Goal: Transaction & Acquisition: Purchase product/service

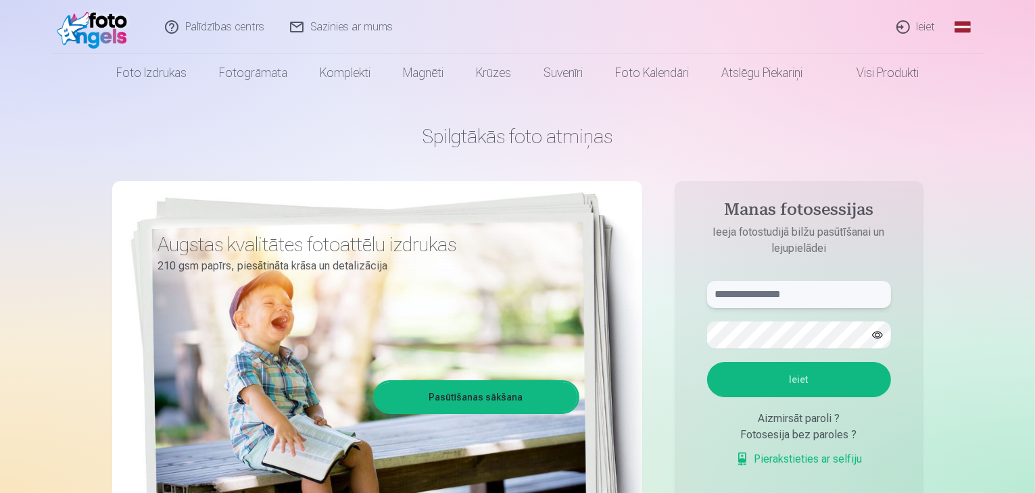
click at [747, 298] on input "text" at bounding box center [799, 294] width 184 height 27
type input "**********"
click at [733, 383] on button "Ieiet" at bounding box center [799, 379] width 184 height 35
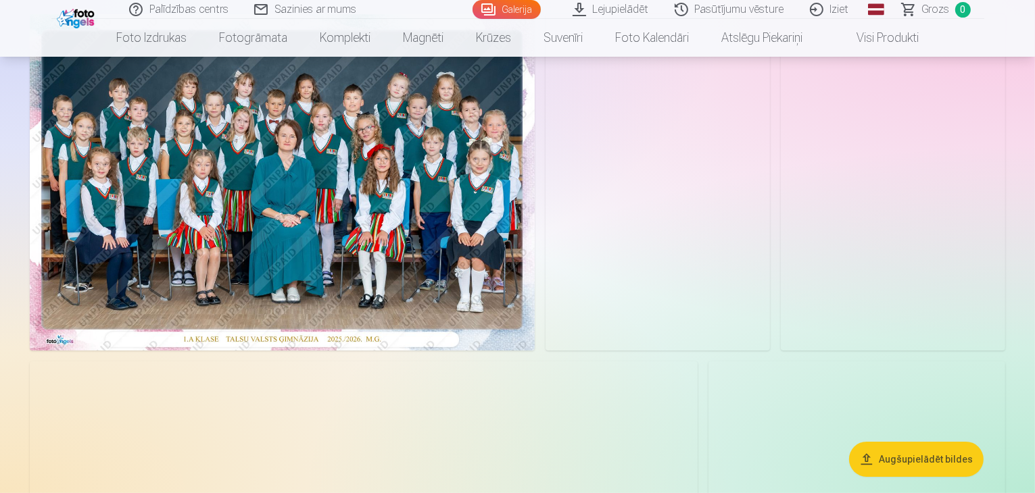
scroll to position [135, 0]
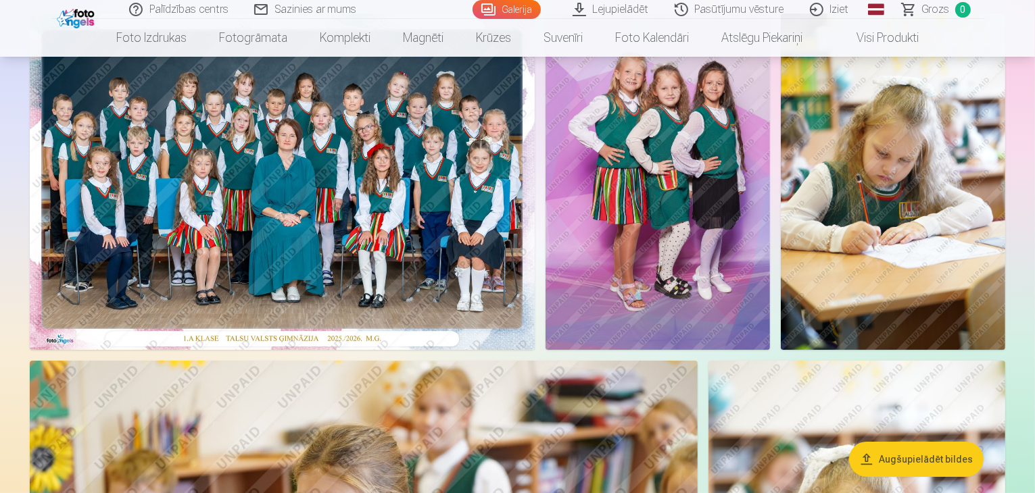
drag, startPoint x: 552, startPoint y: 276, endPoint x: 1032, endPoint y: 209, distance: 485.2
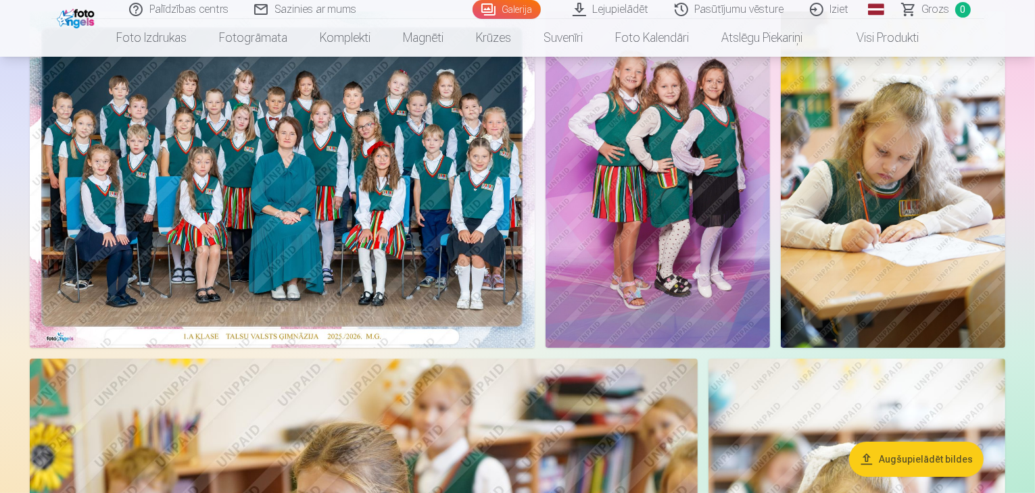
scroll to position [68, 0]
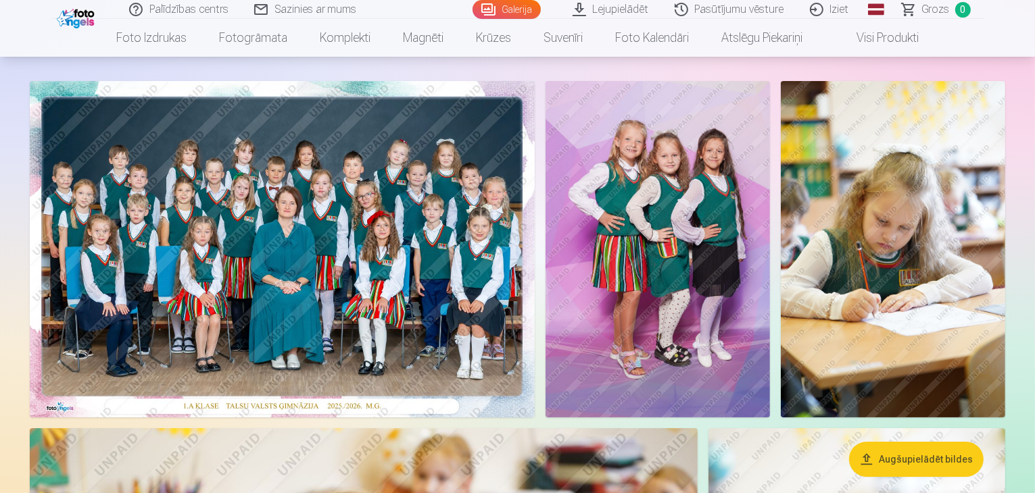
click at [535, 203] on img at bounding box center [282, 249] width 505 height 337
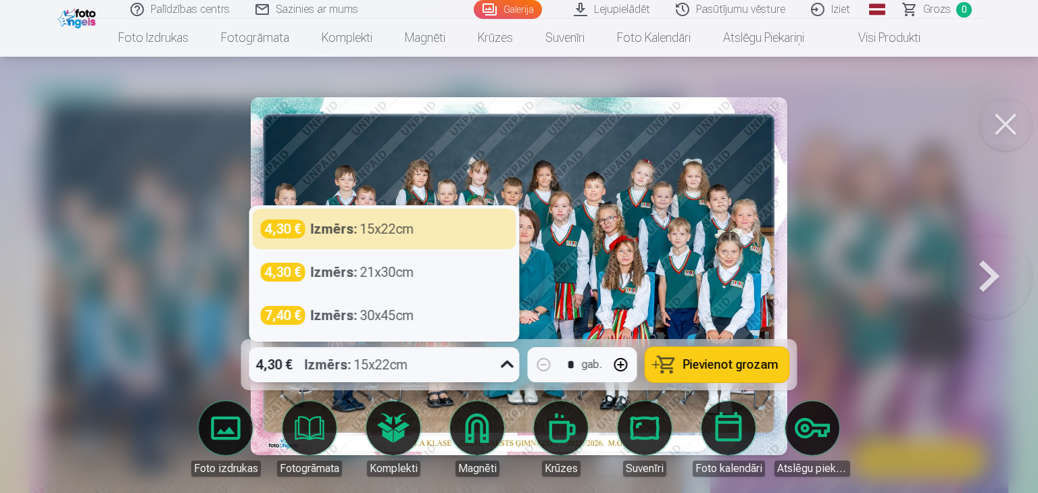
click at [507, 368] on icon at bounding box center [508, 365] width 22 height 22
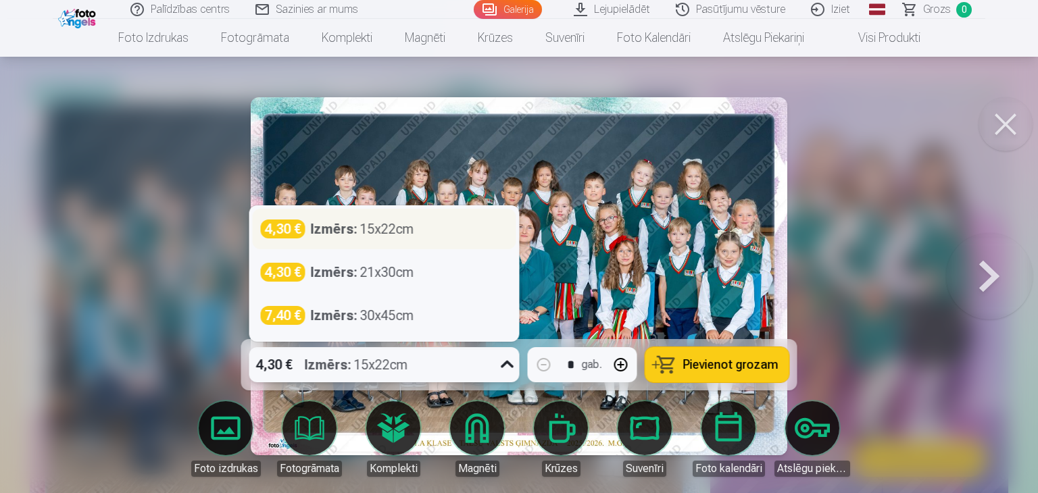
click at [397, 232] on div "Izmērs : 15x22cm" at bounding box center [362, 229] width 103 height 19
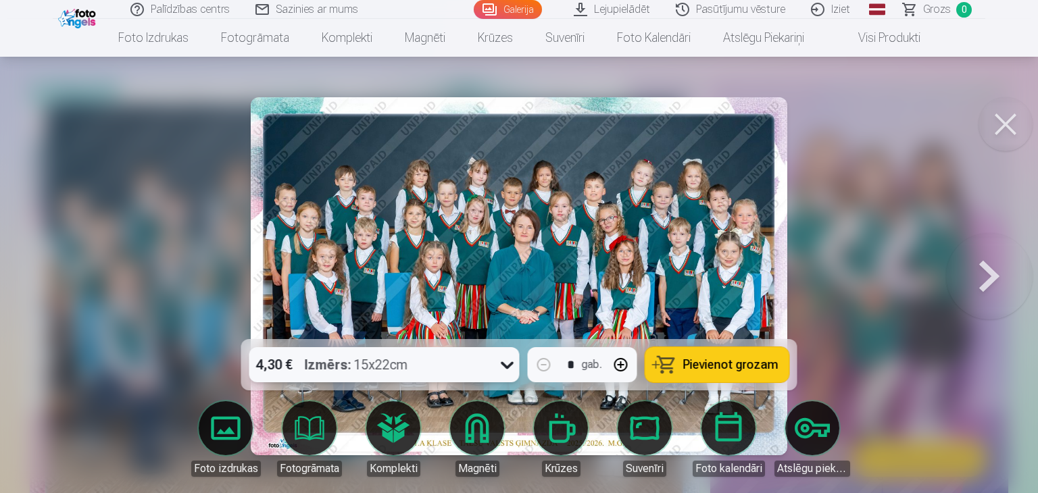
click at [985, 264] on button at bounding box center [989, 276] width 87 height 99
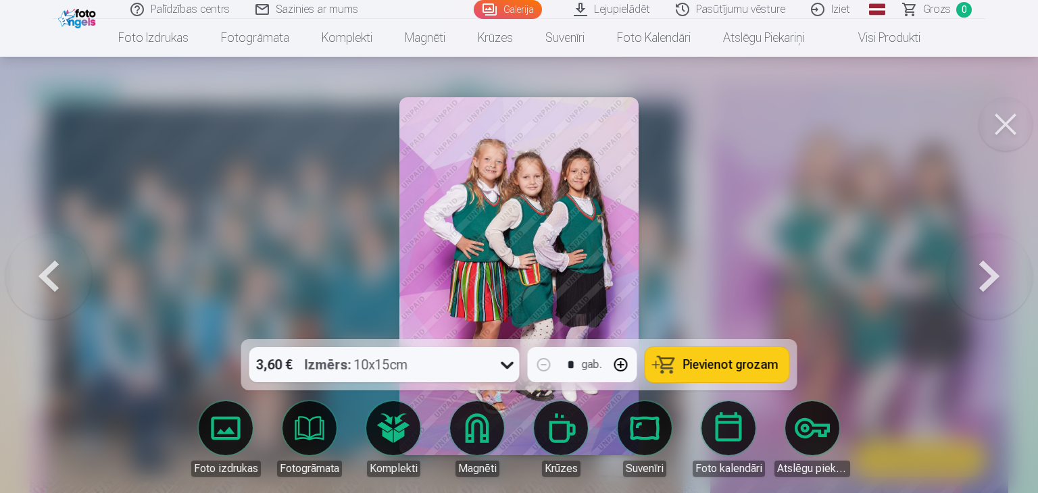
click at [984, 264] on button at bounding box center [989, 276] width 87 height 99
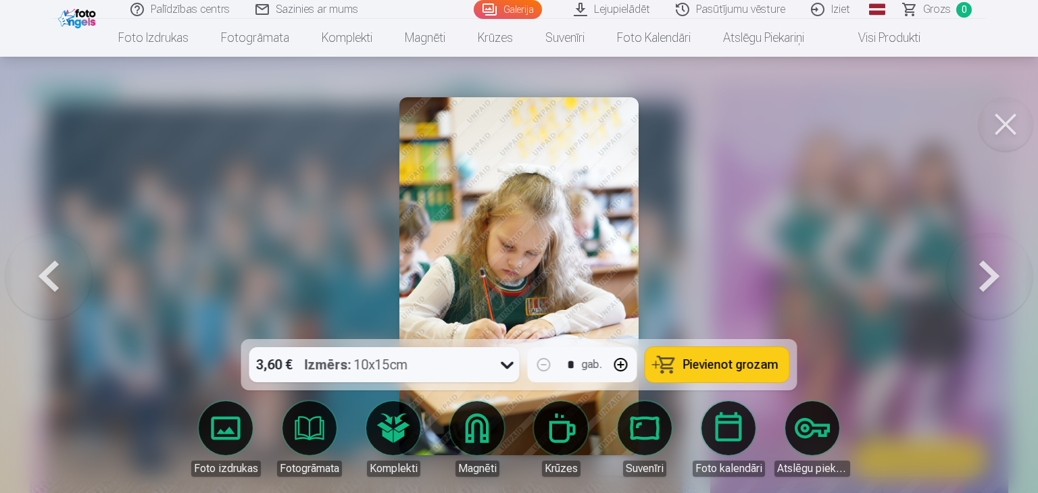
click at [984, 264] on button at bounding box center [989, 276] width 87 height 99
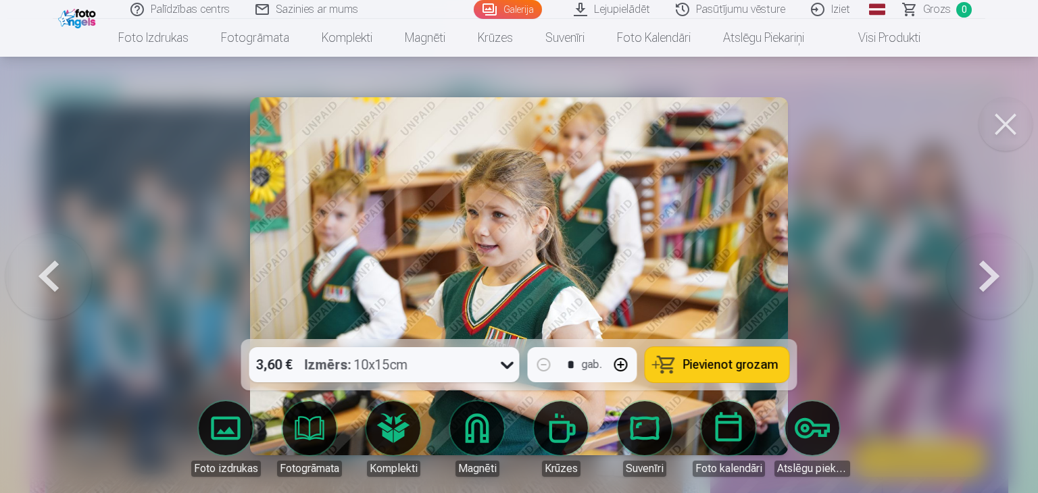
click at [984, 264] on button at bounding box center [989, 276] width 87 height 99
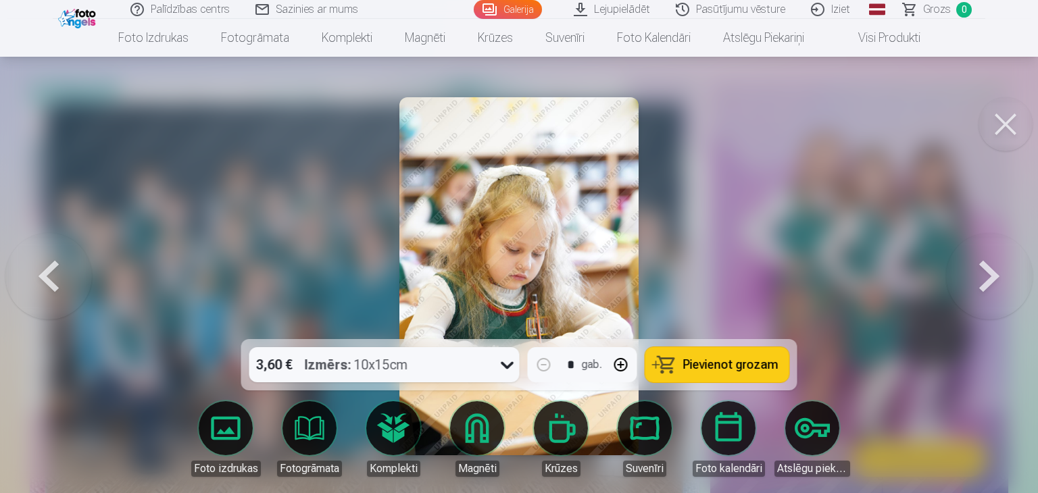
click at [984, 264] on button at bounding box center [989, 276] width 87 height 99
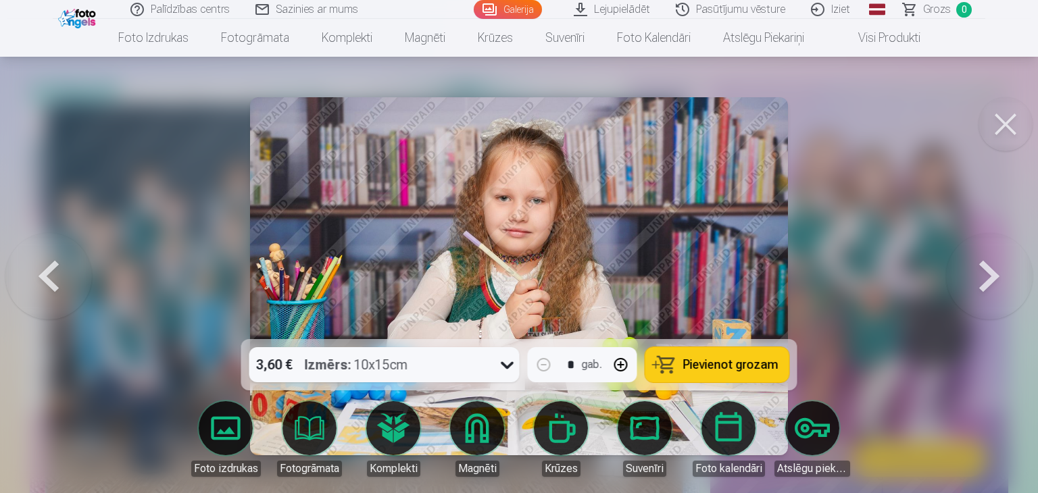
click at [984, 264] on button at bounding box center [989, 276] width 87 height 99
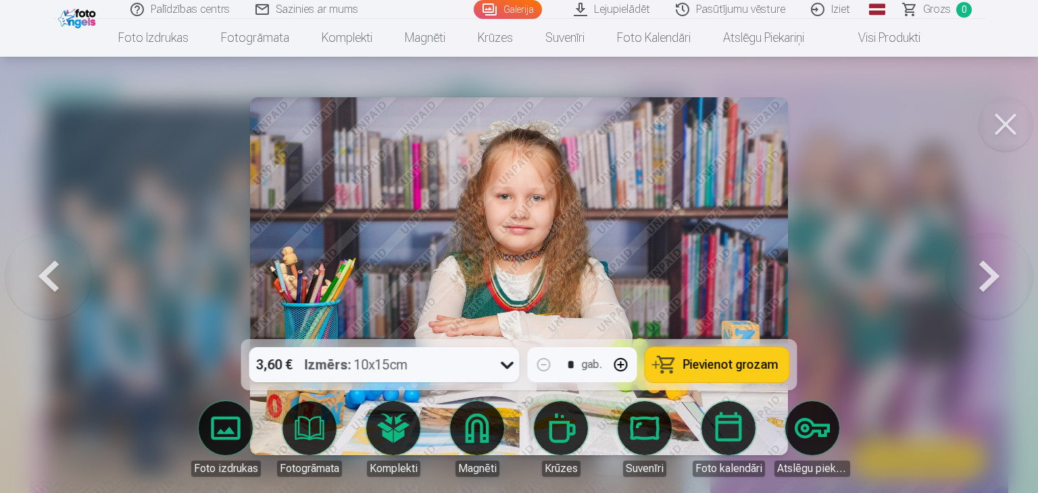
click at [984, 264] on button at bounding box center [989, 276] width 87 height 99
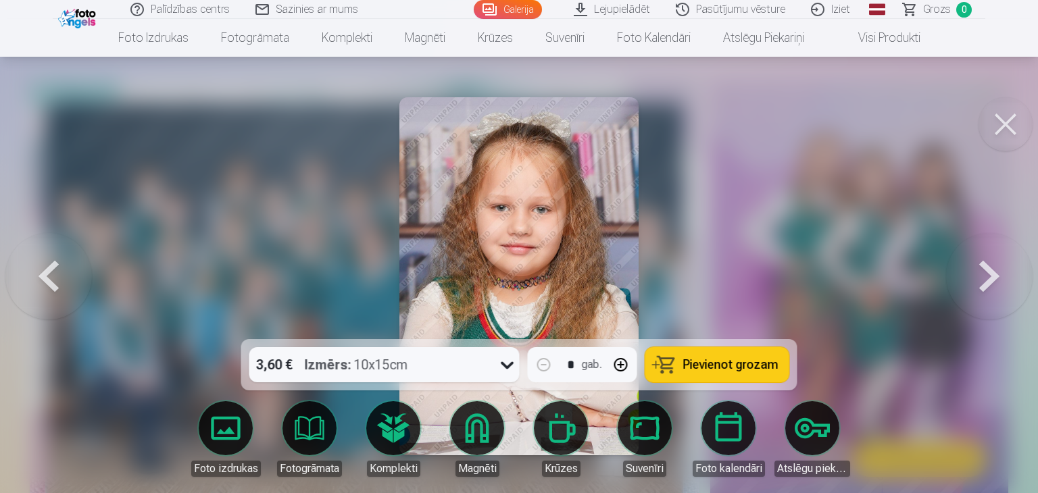
click at [984, 264] on button at bounding box center [989, 276] width 87 height 99
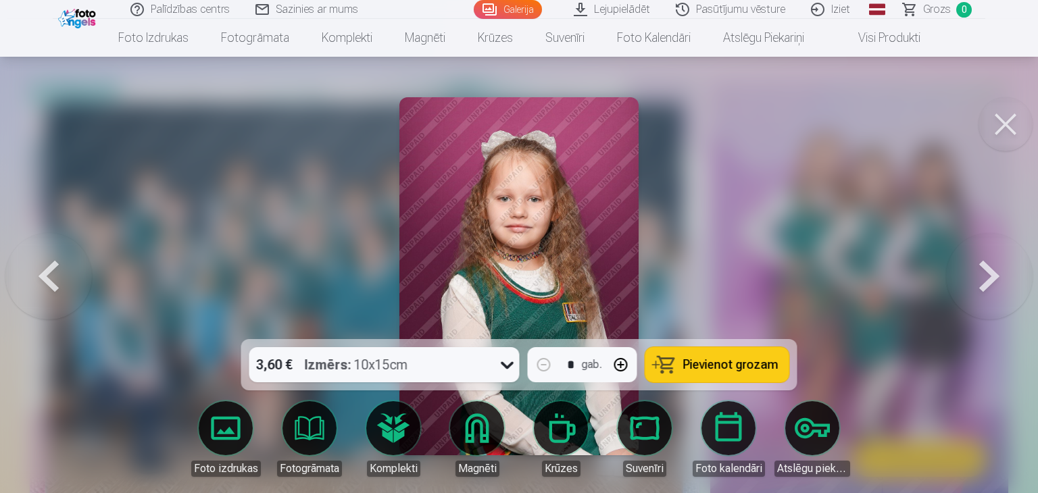
click at [982, 264] on button at bounding box center [989, 276] width 87 height 99
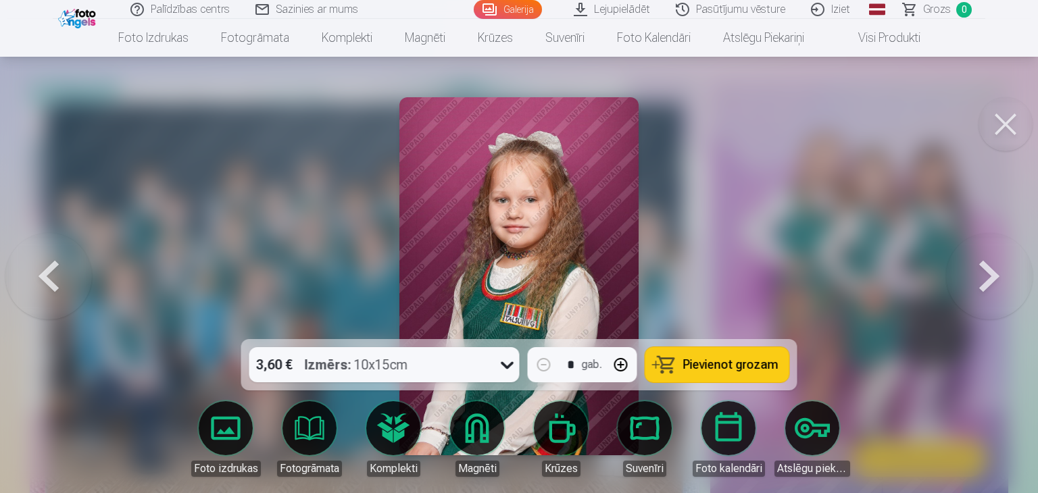
click at [981, 264] on button at bounding box center [989, 276] width 87 height 99
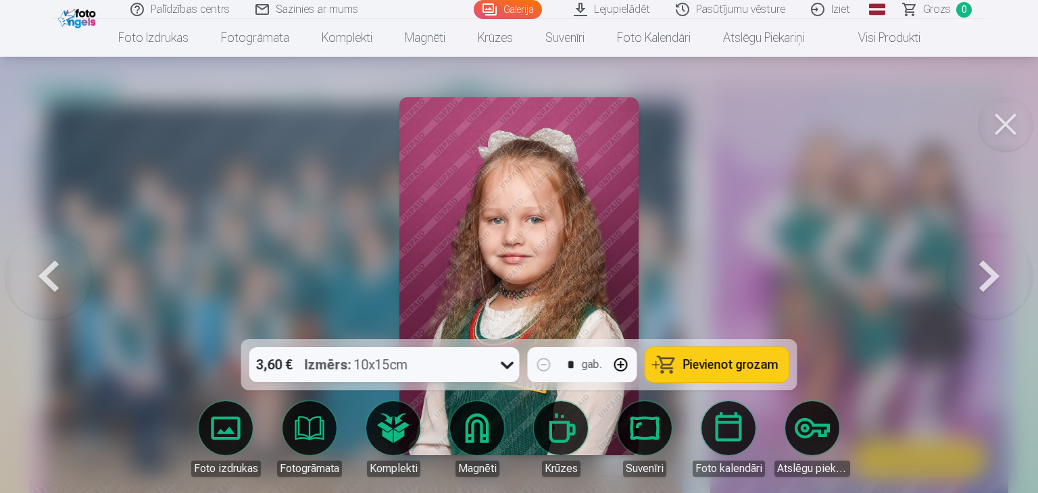
click at [981, 264] on button at bounding box center [989, 276] width 87 height 99
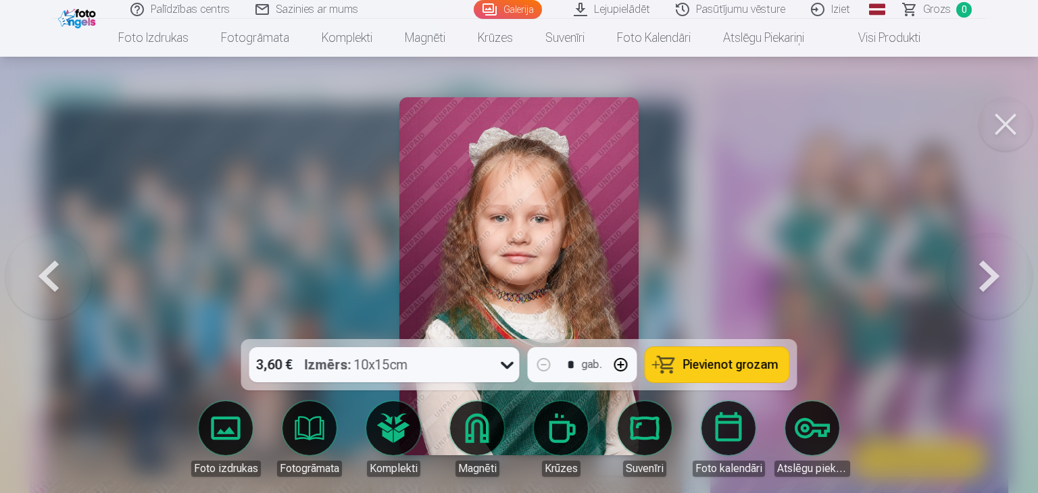
click at [981, 264] on button at bounding box center [989, 276] width 87 height 99
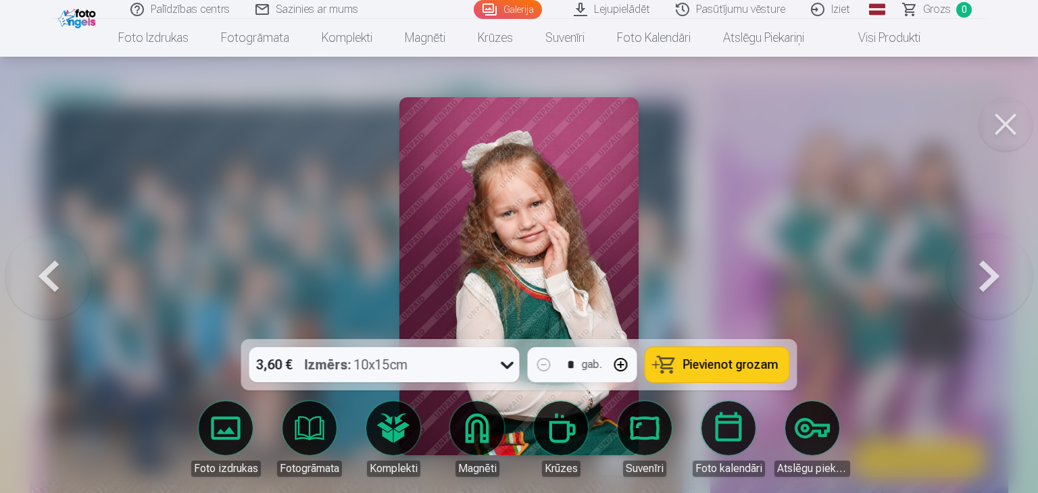
click at [981, 264] on button at bounding box center [989, 276] width 87 height 99
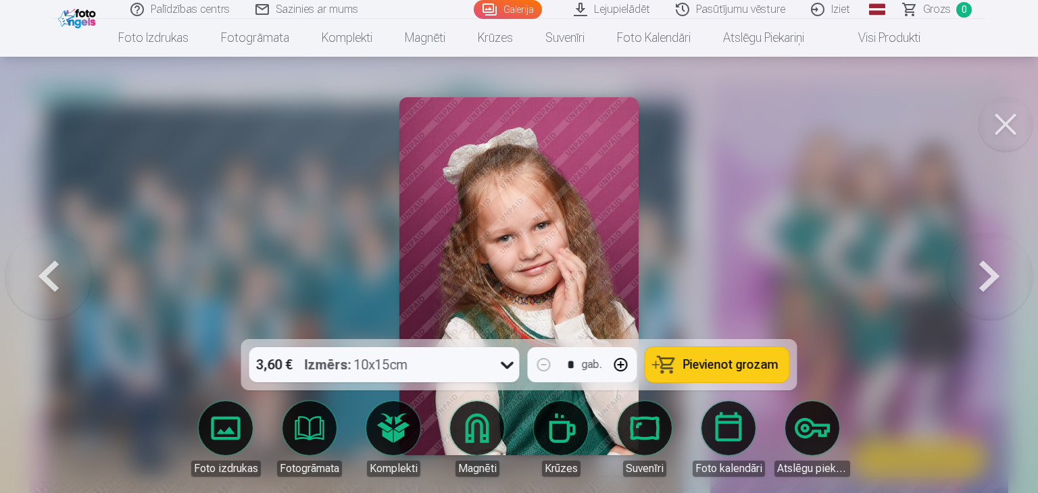
click at [981, 264] on button at bounding box center [989, 276] width 87 height 99
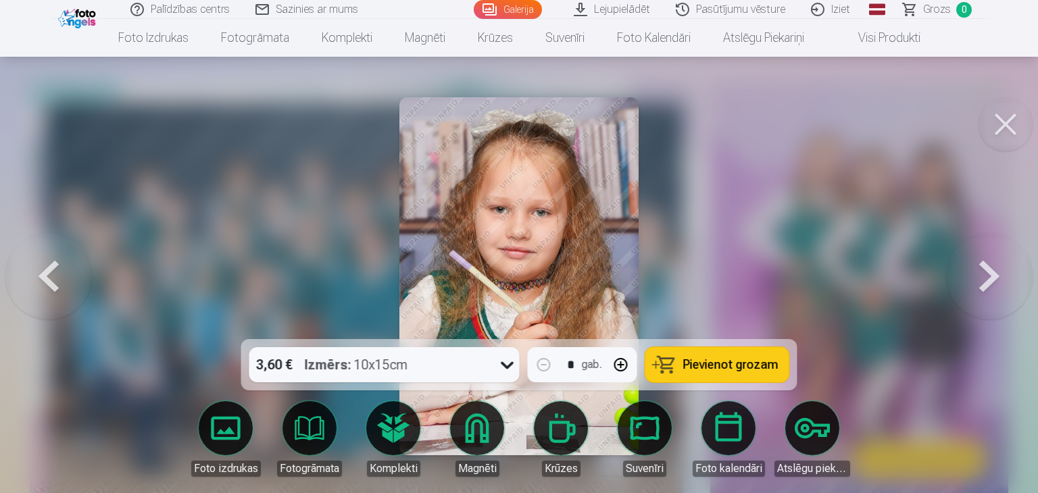
click at [979, 264] on button at bounding box center [989, 276] width 87 height 99
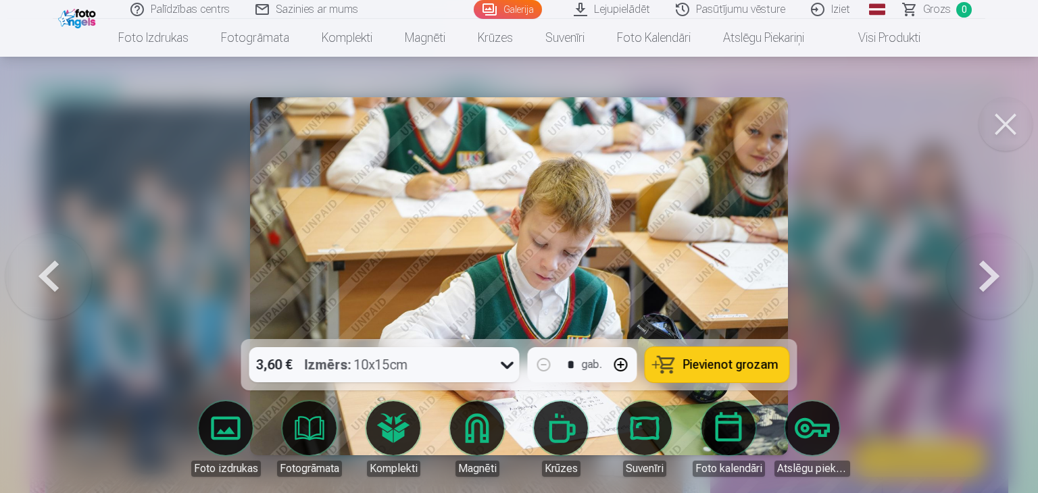
click at [978, 264] on button at bounding box center [989, 276] width 87 height 99
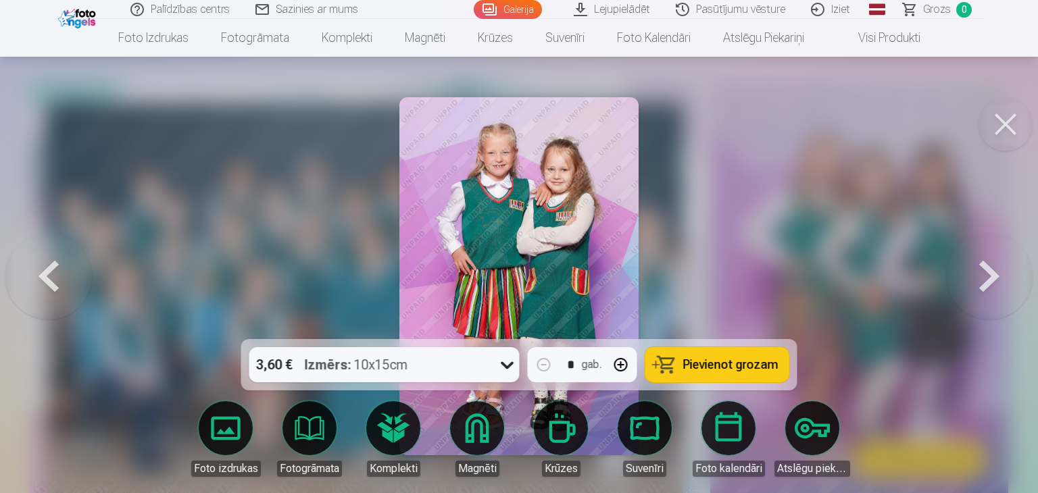
click at [978, 264] on button at bounding box center [989, 276] width 87 height 99
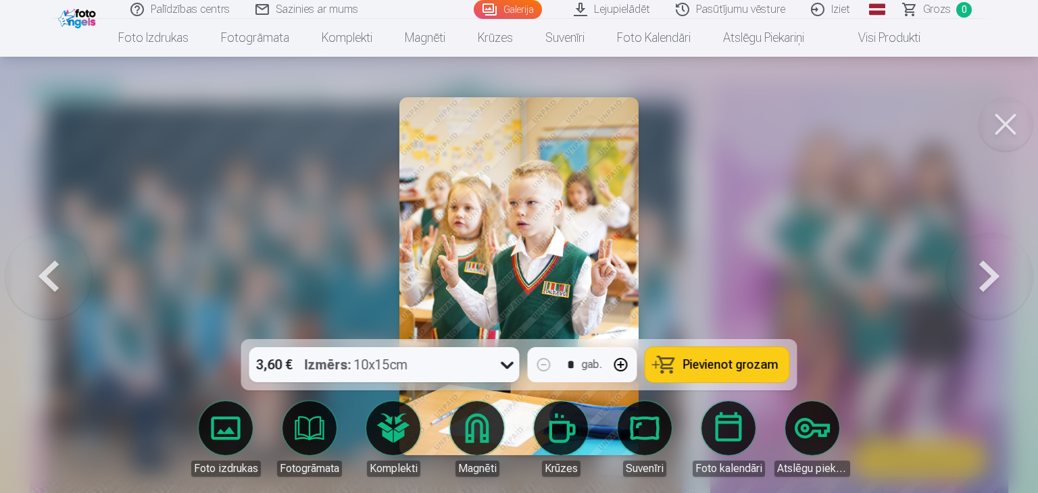
click at [978, 264] on button at bounding box center [989, 276] width 87 height 99
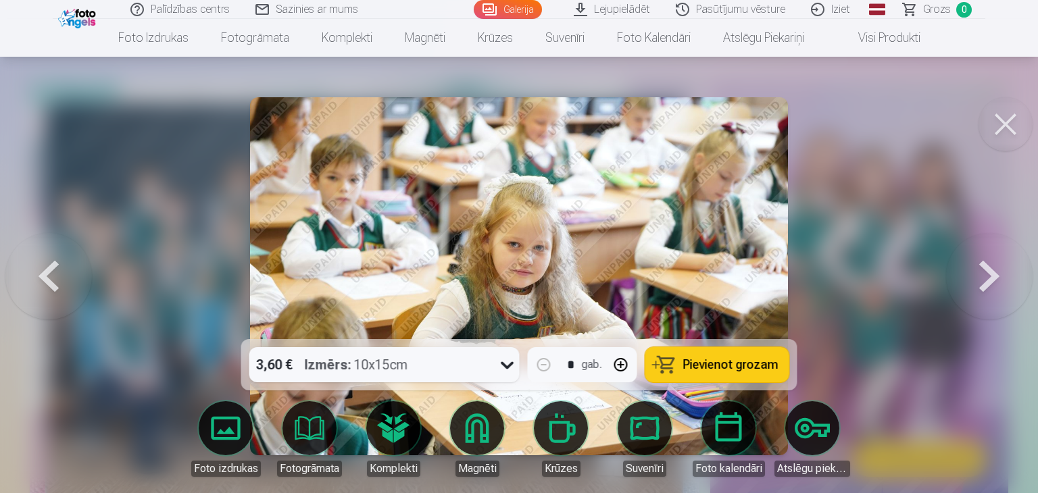
click at [56, 276] on button at bounding box center [48, 276] width 87 height 99
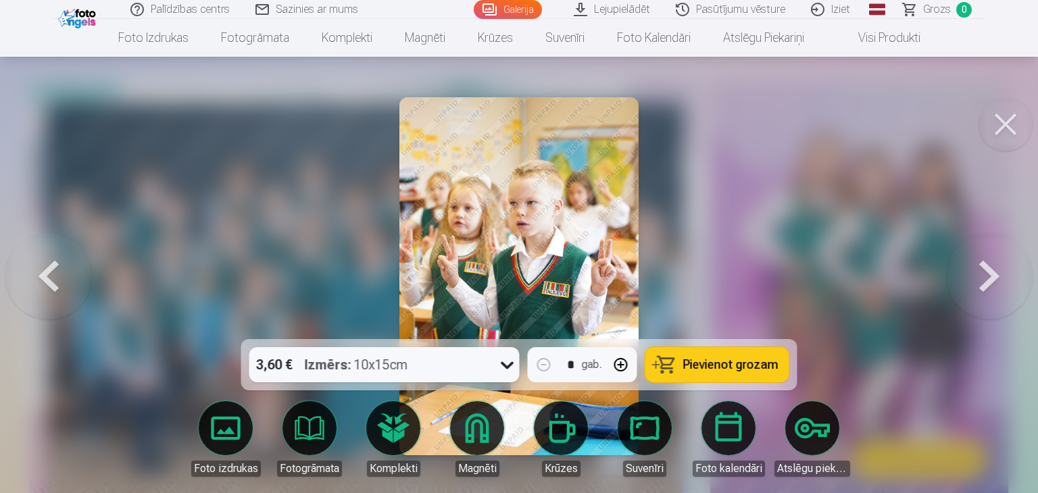
click at [52, 291] on button at bounding box center [48, 276] width 87 height 99
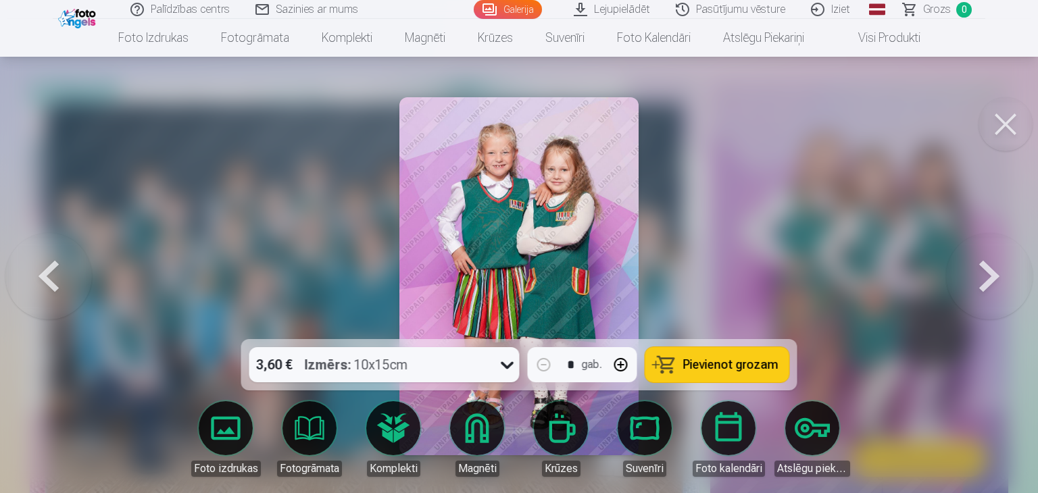
click at [981, 268] on button at bounding box center [989, 276] width 87 height 99
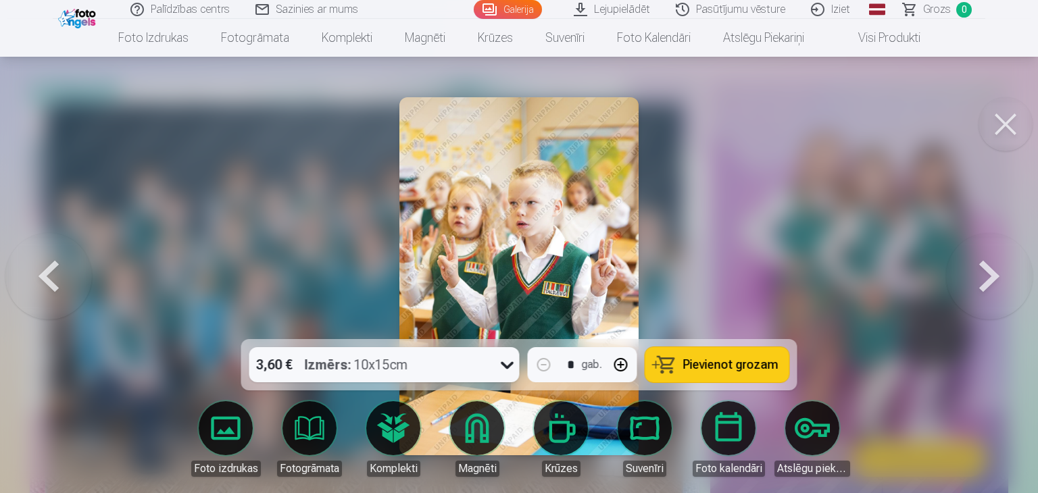
click at [981, 268] on button at bounding box center [989, 276] width 87 height 99
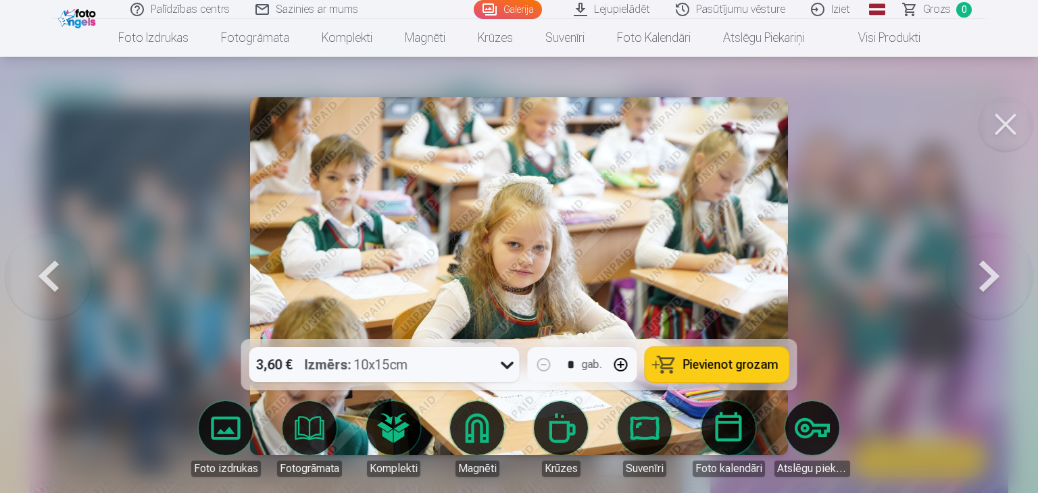
click at [1013, 120] on button at bounding box center [1006, 124] width 54 height 54
